Goal: Information Seeking & Learning: Learn about a topic

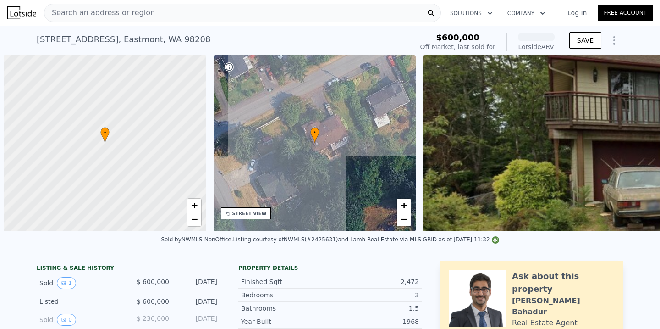
scroll to position [0, 4]
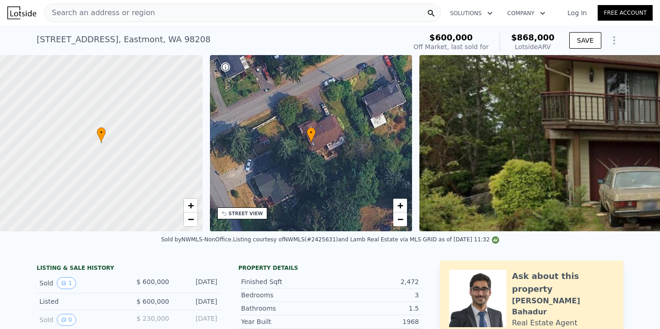
click at [382, 6] on div "Search an address or region" at bounding box center [242, 13] width 397 height 18
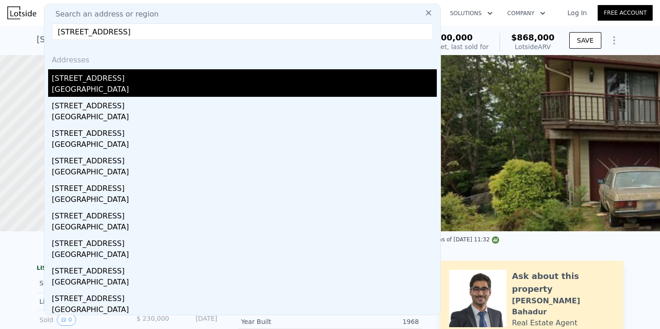
type input "[STREET_ADDRESS]"
click at [188, 73] on div "[STREET_ADDRESS]" at bounding box center [244, 76] width 385 height 15
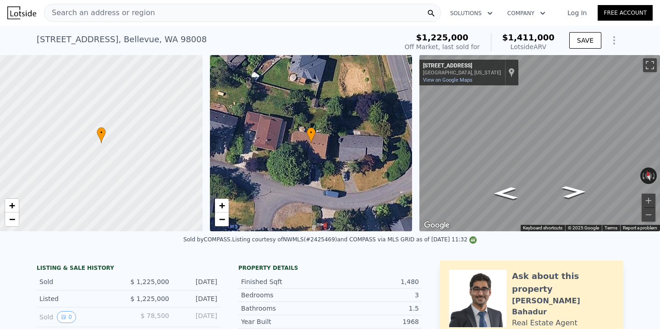
click at [327, 19] on div "Search an address or region" at bounding box center [242, 13] width 397 height 18
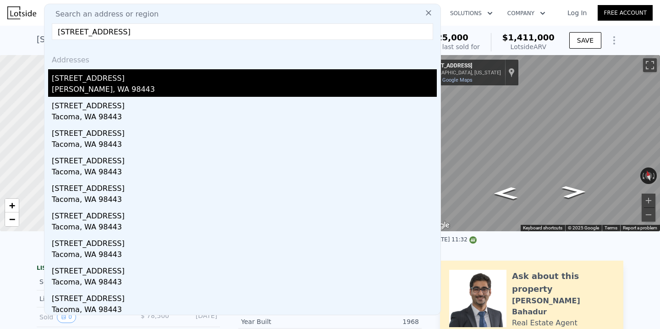
type input "[STREET_ADDRESS]"
click at [249, 79] on div "[STREET_ADDRESS]" at bounding box center [244, 76] width 385 height 15
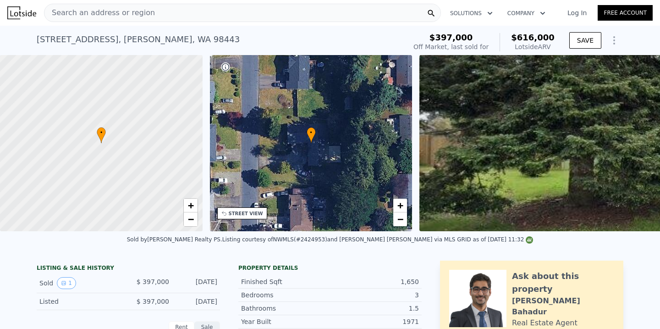
click at [287, 18] on div "Search an address or region" at bounding box center [242, 13] width 397 height 18
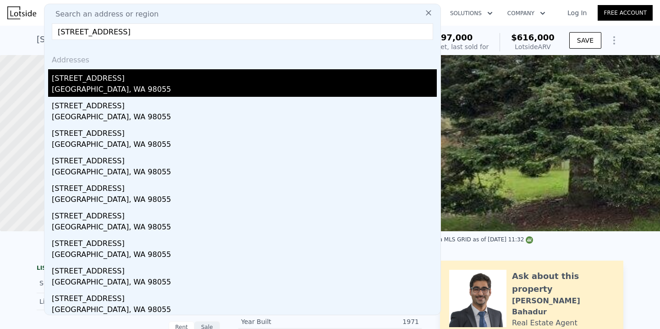
type input "[STREET_ADDRESS]"
click at [226, 76] on div "[STREET_ADDRESS]" at bounding box center [244, 76] width 385 height 15
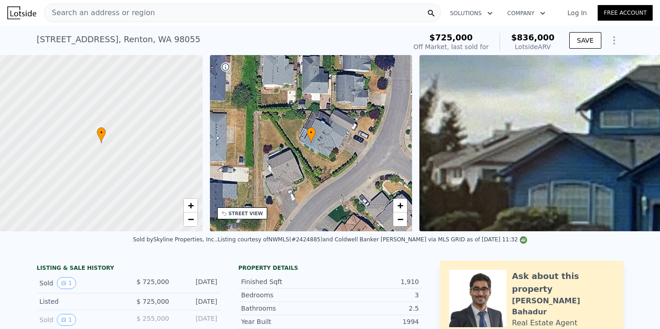
click at [305, 11] on div "Search an address or region" at bounding box center [242, 13] width 397 height 18
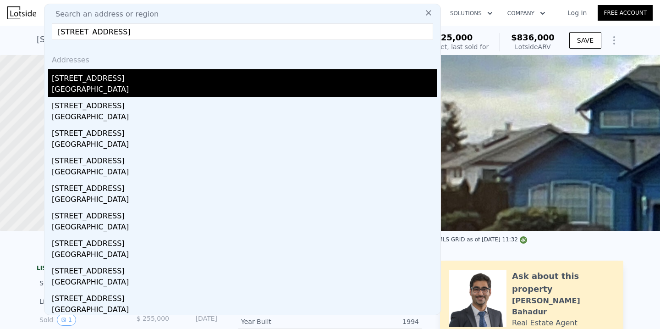
type input "[STREET_ADDRESS]"
click at [206, 88] on div "[GEOGRAPHIC_DATA]" at bounding box center [244, 90] width 385 height 13
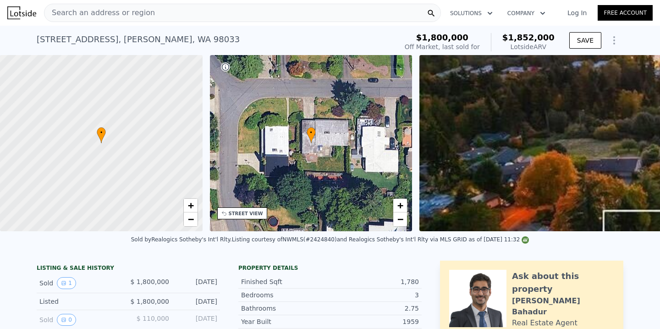
click at [304, 6] on div "Search an address or region" at bounding box center [242, 13] width 397 height 18
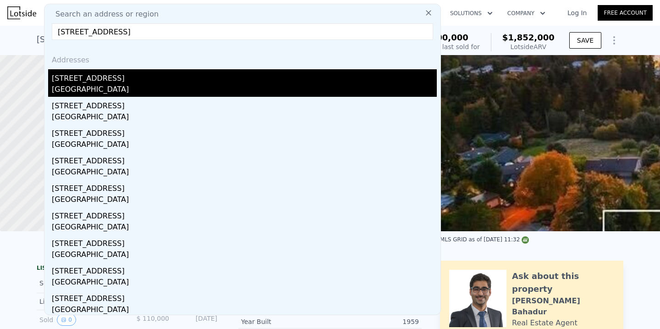
type input "[STREET_ADDRESS]"
click at [265, 79] on div "[STREET_ADDRESS]" at bounding box center [244, 76] width 385 height 15
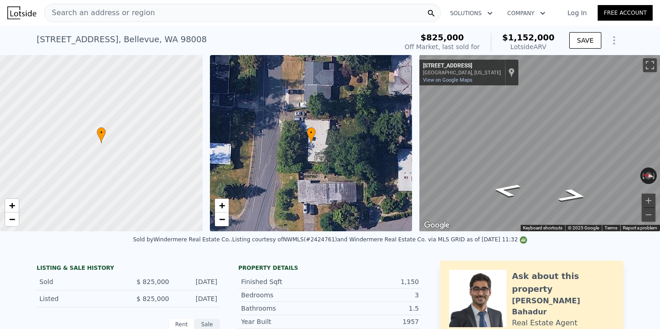
click at [334, 15] on div "Search an address or region" at bounding box center [242, 13] width 397 height 18
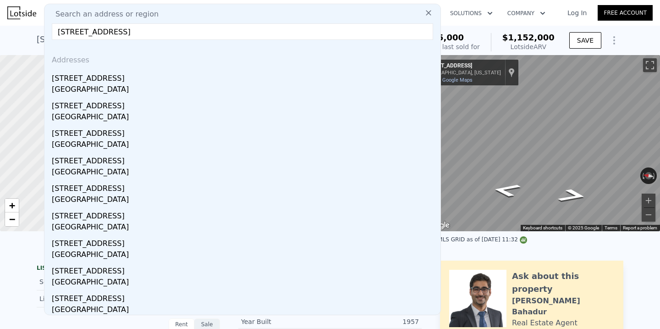
drag, startPoint x: 213, startPoint y: 33, endPoint x: 122, endPoint y: 35, distance: 90.3
click at [122, 35] on input "[STREET_ADDRESS]" at bounding box center [242, 31] width 381 height 16
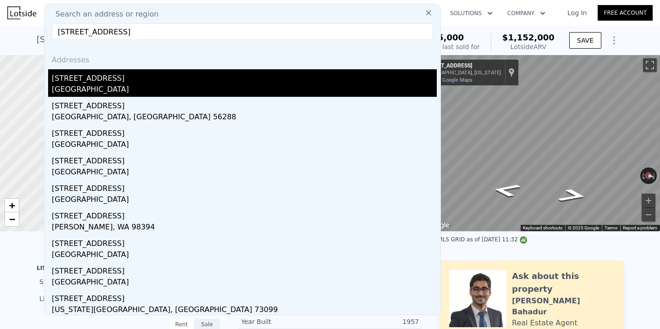
type input "[STREET_ADDRESS]"
click at [108, 90] on div "[GEOGRAPHIC_DATA]" at bounding box center [244, 90] width 385 height 13
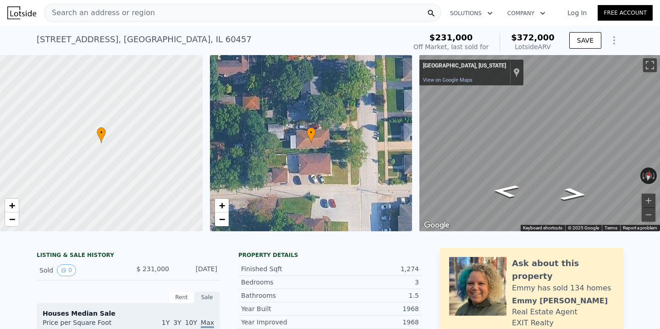
click at [149, 17] on div "Search an address or region" at bounding box center [242, 13] width 397 height 18
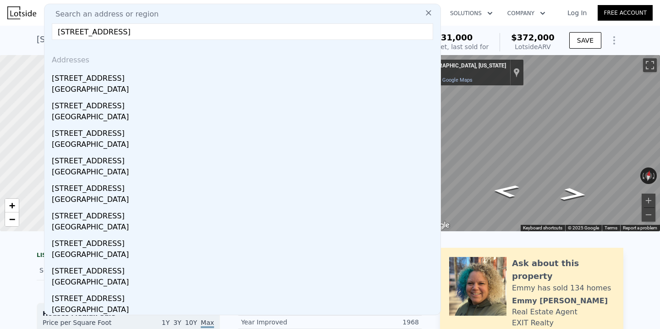
drag, startPoint x: 195, startPoint y: 34, endPoint x: 126, endPoint y: 33, distance: 68.7
click at [126, 33] on input "[STREET_ADDRESS]" at bounding box center [242, 31] width 381 height 16
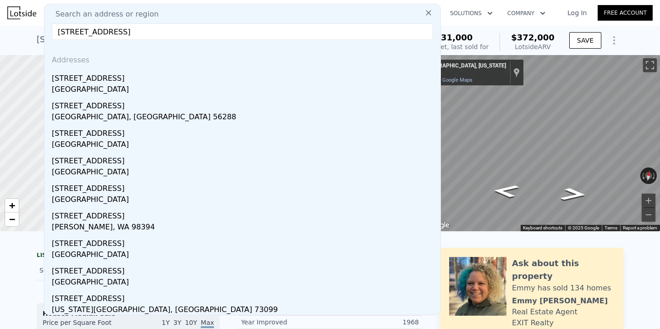
click at [130, 33] on input "[STREET_ADDRESS]" at bounding box center [242, 31] width 381 height 16
click at [159, 29] on input "[STREET_ADDRESS]" at bounding box center [242, 31] width 381 height 16
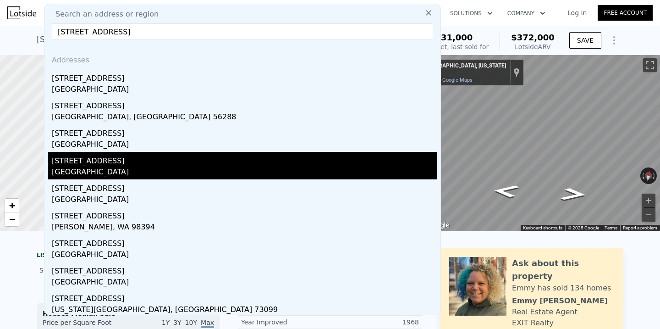
type input "[STREET_ADDRESS]"
click at [112, 169] on div "[GEOGRAPHIC_DATA]" at bounding box center [244, 172] width 385 height 13
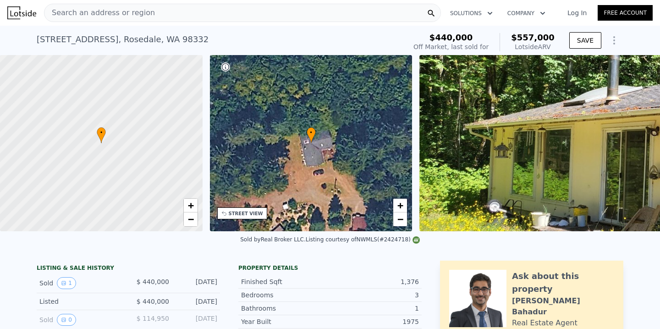
click at [279, 13] on div "Search an address or region" at bounding box center [242, 13] width 397 height 18
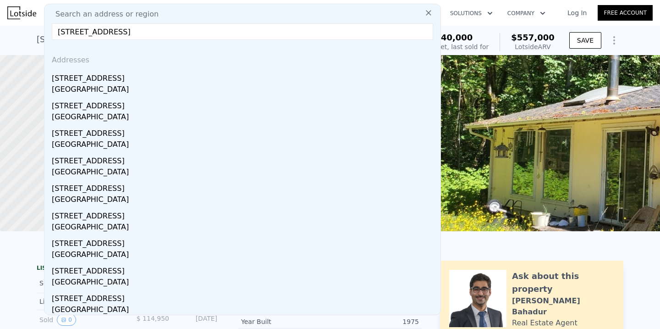
type input "[STREET_ADDRESS]"
